Goal: Transaction & Acquisition: Purchase product/service

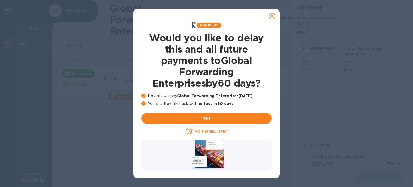
click at [272, 15] on icon at bounding box center [272, 16] width 6 height 6
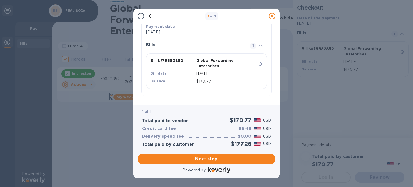
scroll to position [112, 0]
click at [188, 105] on div "1 bill Total paid to vendor $170.77 USD Credit card fee $6.49 USD Delivery spee…" at bounding box center [207, 128] width 138 height 46
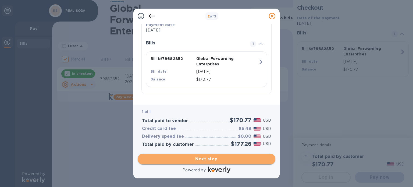
click at [214, 159] on span "Next step" at bounding box center [206, 159] width 129 height 6
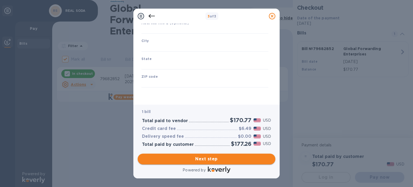
type input "[GEOGRAPHIC_DATA]"
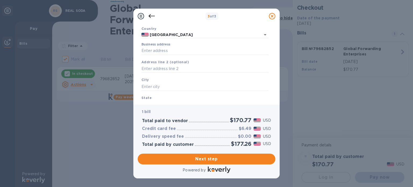
scroll to position [38, 0]
click at [151, 69] on input "text" at bounding box center [204, 68] width 127 height 8
paste input "[STREET_ADDRESS][PERSON_NAME]"
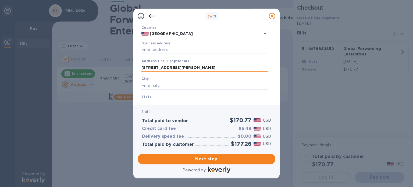
click at [178, 69] on input "[STREET_ADDRESS][PERSON_NAME]" at bounding box center [204, 68] width 127 height 8
click at [191, 87] on input "text" at bounding box center [204, 85] width 127 height 8
click at [220, 70] on input "[STREET_ADDRESS][PERSON_NAME]" at bounding box center [204, 68] width 127 height 8
drag, startPoint x: 221, startPoint y: 62, endPoint x: 202, endPoint y: 63, distance: 19.1
click at [202, 63] on div "Address line 2 (optional) [STREET_ADDRESS]" at bounding box center [204, 65] width 131 height 18
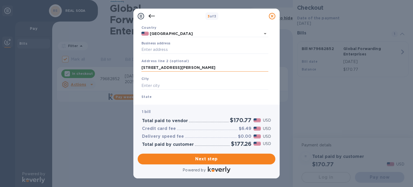
drag, startPoint x: 215, startPoint y: 67, endPoint x: 194, endPoint y: 67, distance: 21.8
click at [194, 67] on input "[STREET_ADDRESS][PERSON_NAME]" at bounding box center [204, 68] width 127 height 8
click at [215, 67] on input "[STREET_ADDRESS][PERSON_NAME]" at bounding box center [204, 68] width 127 height 8
drag, startPoint x: 215, startPoint y: 67, endPoint x: 169, endPoint y: 68, distance: 46.5
click at [169, 68] on input "[STREET_ADDRESS][PERSON_NAME]" at bounding box center [204, 68] width 127 height 8
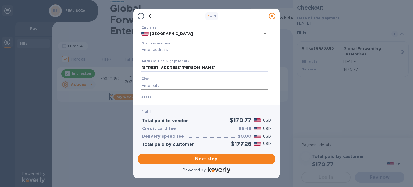
type input "[STREET_ADDRESS][PERSON_NAME]"
click at [157, 84] on input "text" at bounding box center [204, 85] width 127 height 8
paste input ", [GEOGRAPHIC_DATA]"
drag, startPoint x: 186, startPoint y: 86, endPoint x: 166, endPoint y: 86, distance: 20.4
click at [166, 86] on input ", [GEOGRAPHIC_DATA]" at bounding box center [204, 85] width 127 height 8
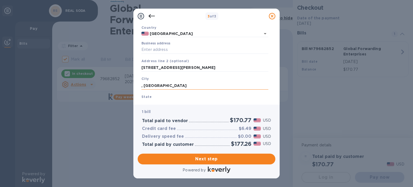
click at [144, 86] on input ", [GEOGRAPHIC_DATA]" at bounding box center [204, 85] width 127 height 8
type input "[GEOGRAPHIC_DATA]"
click at [154, 95] on div "State" at bounding box center [204, 101] width 131 height 18
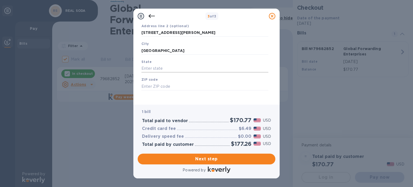
click at [156, 68] on input "text" at bounding box center [204, 68] width 127 height 8
paste input ", IL 60062"
drag, startPoint x: 144, startPoint y: 67, endPoint x: 138, endPoint y: 67, distance: 6.2
click at [138, 67] on div "Business Information Legal business name Please provide the legal name that app…" at bounding box center [207, 62] width 138 height 77
click at [144, 68] on input ", IL 60062" at bounding box center [204, 68] width 127 height 8
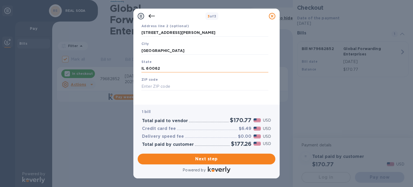
drag, startPoint x: 164, startPoint y: 70, endPoint x: 145, endPoint y: 70, distance: 19.9
click at [145, 70] on input "IL 60062" at bounding box center [204, 68] width 127 height 8
type input "IL"
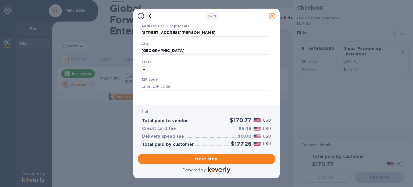
click at [145, 86] on input "text" at bounding box center [204, 86] width 127 height 8
paste input "60062"
click at [143, 87] on input "60062" at bounding box center [204, 86] width 127 height 8
type input "60062"
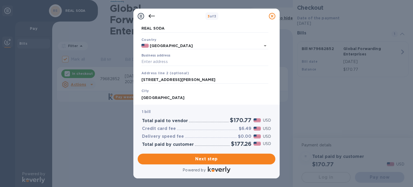
scroll to position [32, 0]
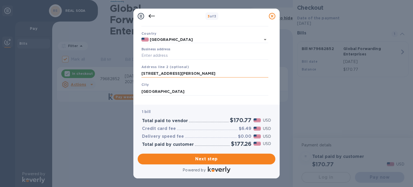
click at [173, 74] on input "[STREET_ADDRESS][PERSON_NAME]" at bounding box center [204, 74] width 127 height 8
type input "[STREET_ADDRESS]"
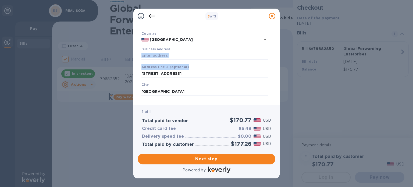
drag, startPoint x: 272, startPoint y: 63, endPoint x: 273, endPoint y: 50, distance: 12.9
click at [273, 50] on div "Business Information Legal business name Please provide the legal name that app…" at bounding box center [207, 62] width 138 height 77
drag, startPoint x: 177, startPoint y: 73, endPoint x: 134, endPoint y: 71, distance: 43.1
click at [134, 71] on div "Business Information Legal business name Please provide the legal name that app…" at bounding box center [206, 64] width 146 height 81
click at [147, 55] on input "Business address" at bounding box center [204, 56] width 127 height 8
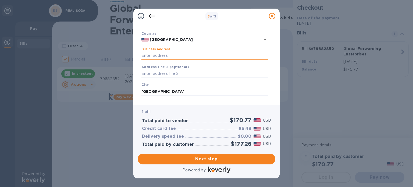
paste input "[STREET_ADDRESS]"
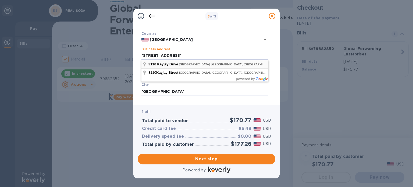
type input "[STREET_ADDRESS]"
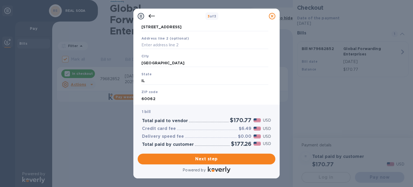
scroll to position [77, 0]
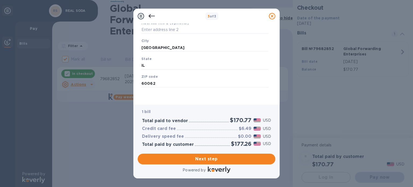
click at [181, 96] on div "Legal business name Please provide the legal name that appears on your SS-4 for…" at bounding box center [204, 35] width 131 height 132
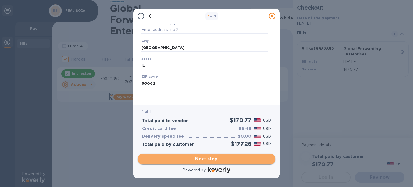
click at [206, 159] on span "Next step" at bounding box center [206, 159] width 129 height 6
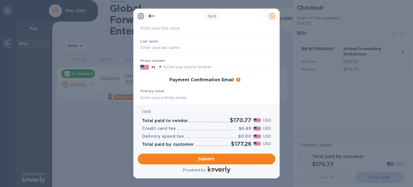
scroll to position [38, 0]
click at [176, 64] on input "text" at bounding box center [216, 67] width 106 height 8
paste input "text"
click at [162, 65] on icon at bounding box center [160, 66] width 6 height 6
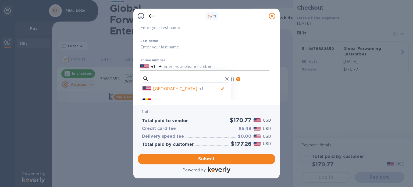
click at [170, 64] on input "text" at bounding box center [216, 67] width 106 height 8
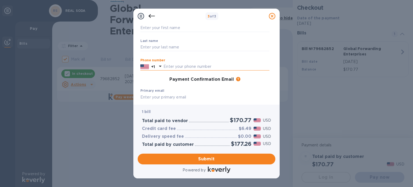
paste input "text"
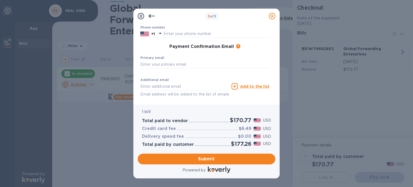
scroll to position [74, 0]
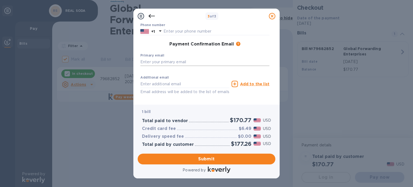
click at [149, 63] on input "text" at bounding box center [204, 62] width 129 height 8
paste input "[EMAIL_ADDRESS][DOMAIN_NAME]"
type input "[EMAIL_ADDRESS][DOMAIN_NAME]"
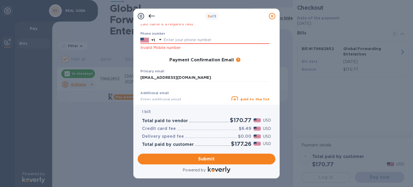
scroll to position [82, 0]
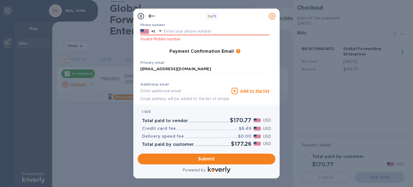
click at [157, 61] on label "Primary email" at bounding box center [152, 62] width 24 height 3
drag, startPoint x: 275, startPoint y: 62, endPoint x: 273, endPoint y: 64, distance: 3.3
click at [273, 64] on div "Payment Contact Information First name First name is a required field Last name…" at bounding box center [206, 64] width 146 height 81
click at [273, 64] on div "Payment Contact Information First name First name is a required field Last name…" at bounding box center [207, 62] width 138 height 77
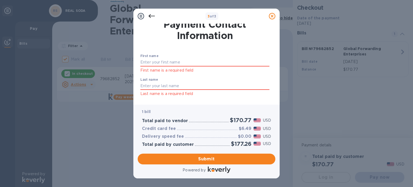
scroll to position [0, 0]
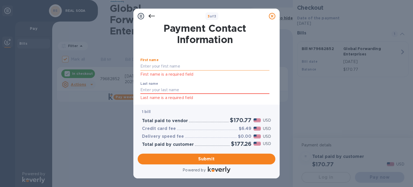
click at [153, 63] on input "text" at bounding box center [204, 66] width 129 height 8
paste input "[PERSON_NAME]"
drag, startPoint x: 171, startPoint y: 66, endPoint x: 149, endPoint y: 67, distance: 21.8
click at [149, 67] on input "[PERSON_NAME]" at bounding box center [204, 66] width 129 height 8
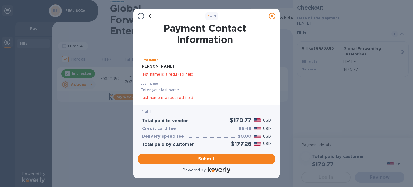
type input "[PERSON_NAME]"
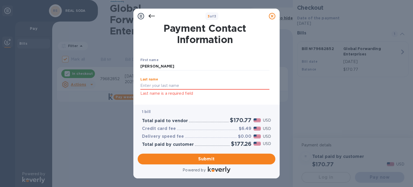
click at [149, 91] on div "Last name Last name is a required field" at bounding box center [204, 86] width 129 height 19
paste input "Y [PERSON_NAME]"
click at [145, 85] on input "Y [PERSON_NAME]" at bounding box center [204, 86] width 129 height 8
click at [174, 85] on input "[PERSON_NAME]" at bounding box center [204, 86] width 129 height 8
type input "[PERSON_NAME]"
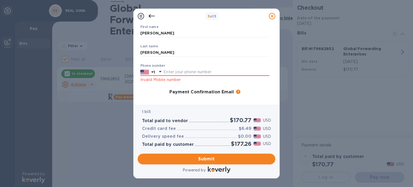
scroll to position [37, 0]
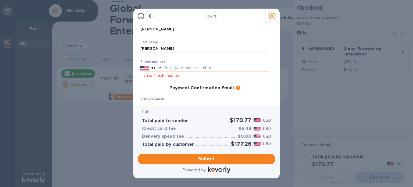
click at [168, 65] on input "text" at bounding box center [216, 68] width 106 height 8
paste input "8476878647"
type input "8476878647"
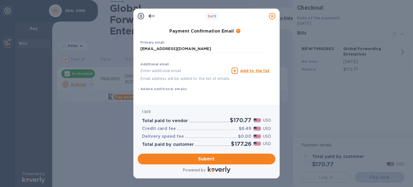
scroll to position [100, 0]
click at [210, 162] on span "Submit" at bounding box center [206, 159] width 129 height 6
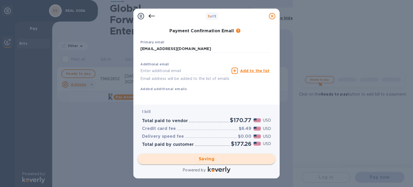
checkbox input "false"
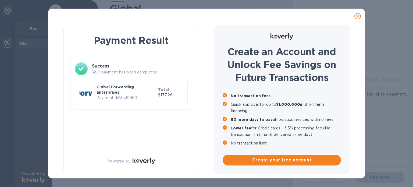
scroll to position [0, 0]
